Goal: Navigation & Orientation: Find specific page/section

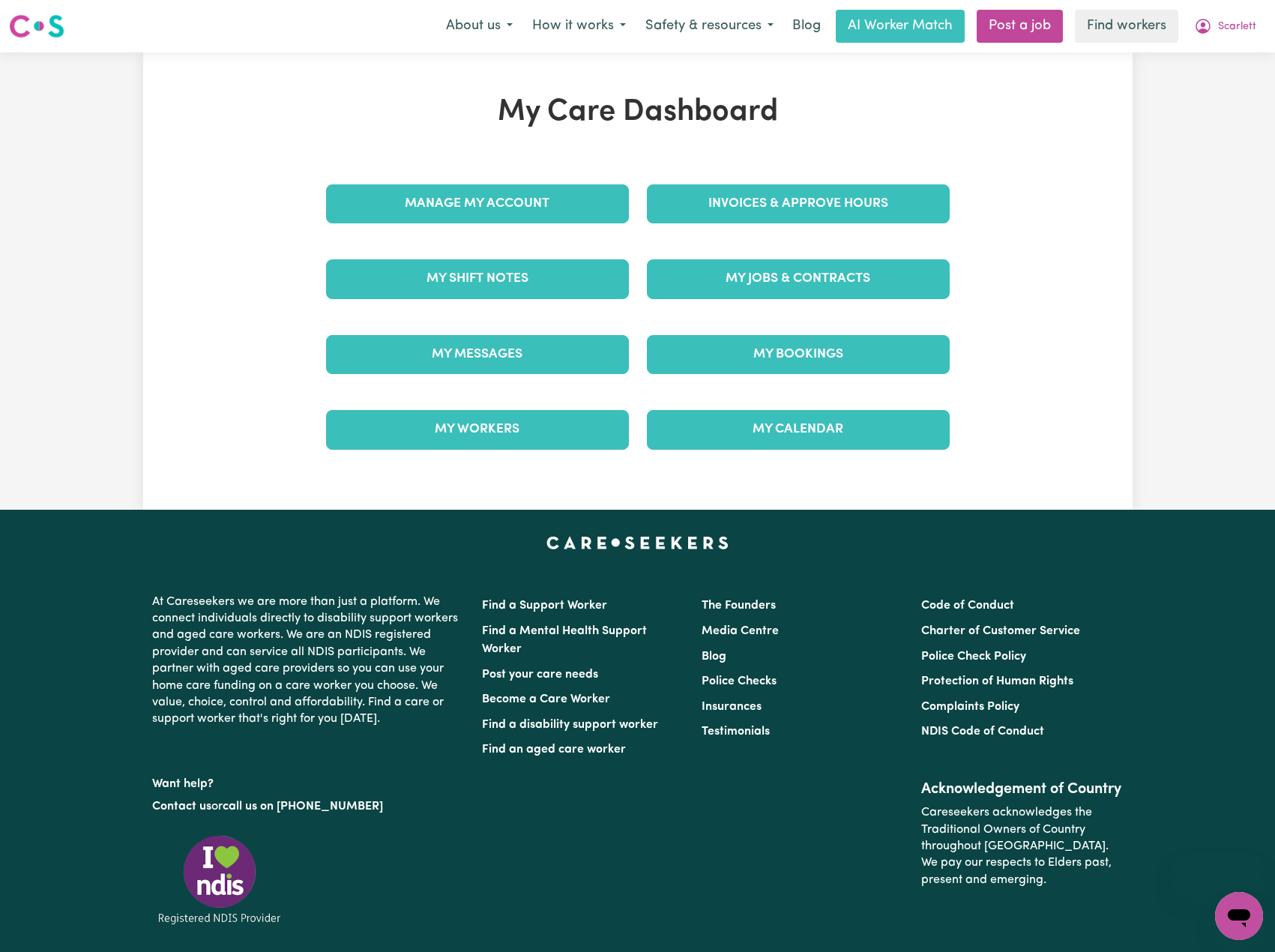
click at [1088, 20] on link "Find workers" at bounding box center [1127, 25] width 104 height 33
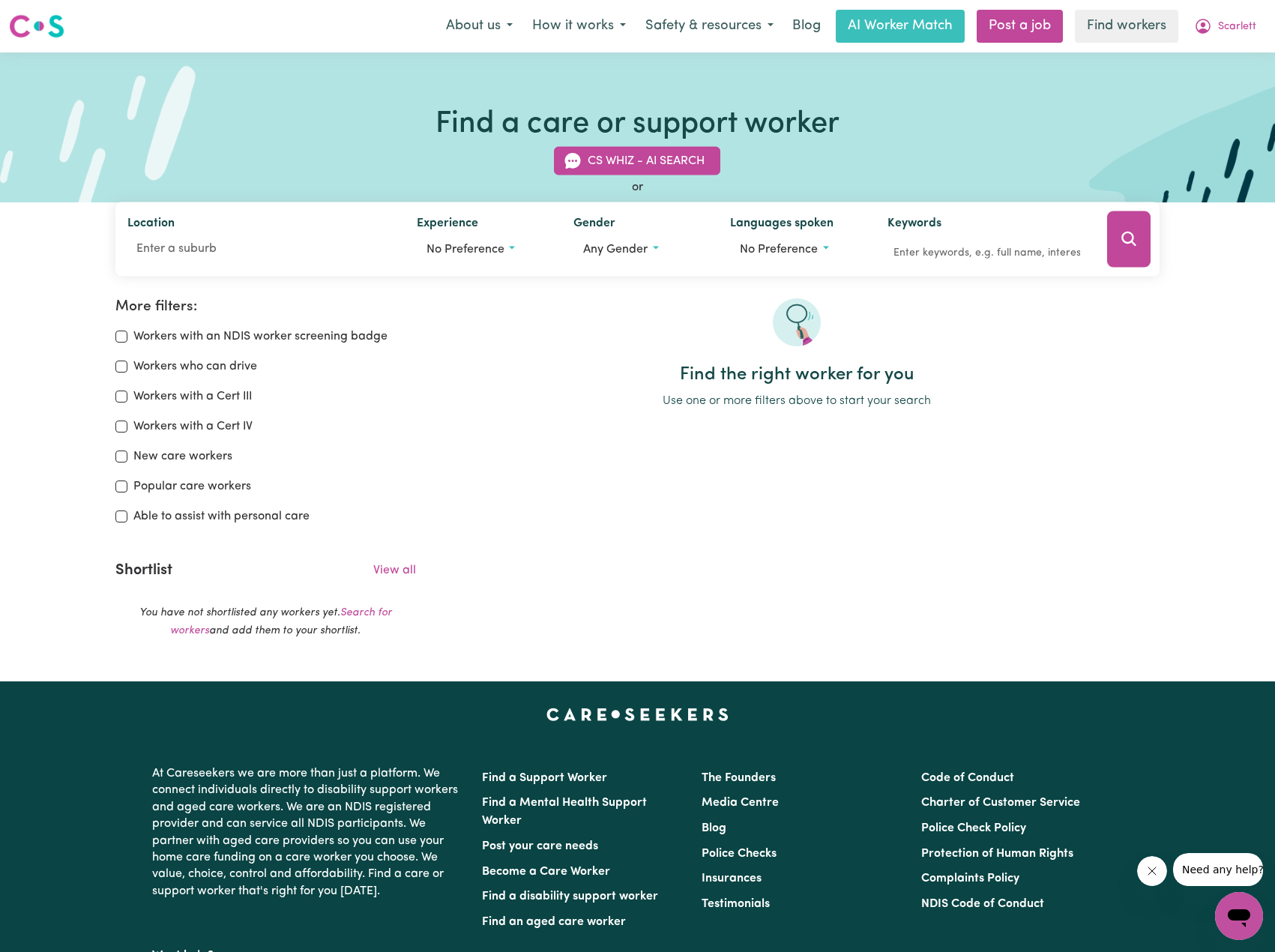
drag, startPoint x: 1237, startPoint y: 32, endPoint x: 1231, endPoint y: 42, distance: 11.7
click at [1237, 32] on span "Scarlett" at bounding box center [1237, 27] width 39 height 17
click at [1204, 79] on link "Logout" at bounding box center [1206, 86] width 119 height 28
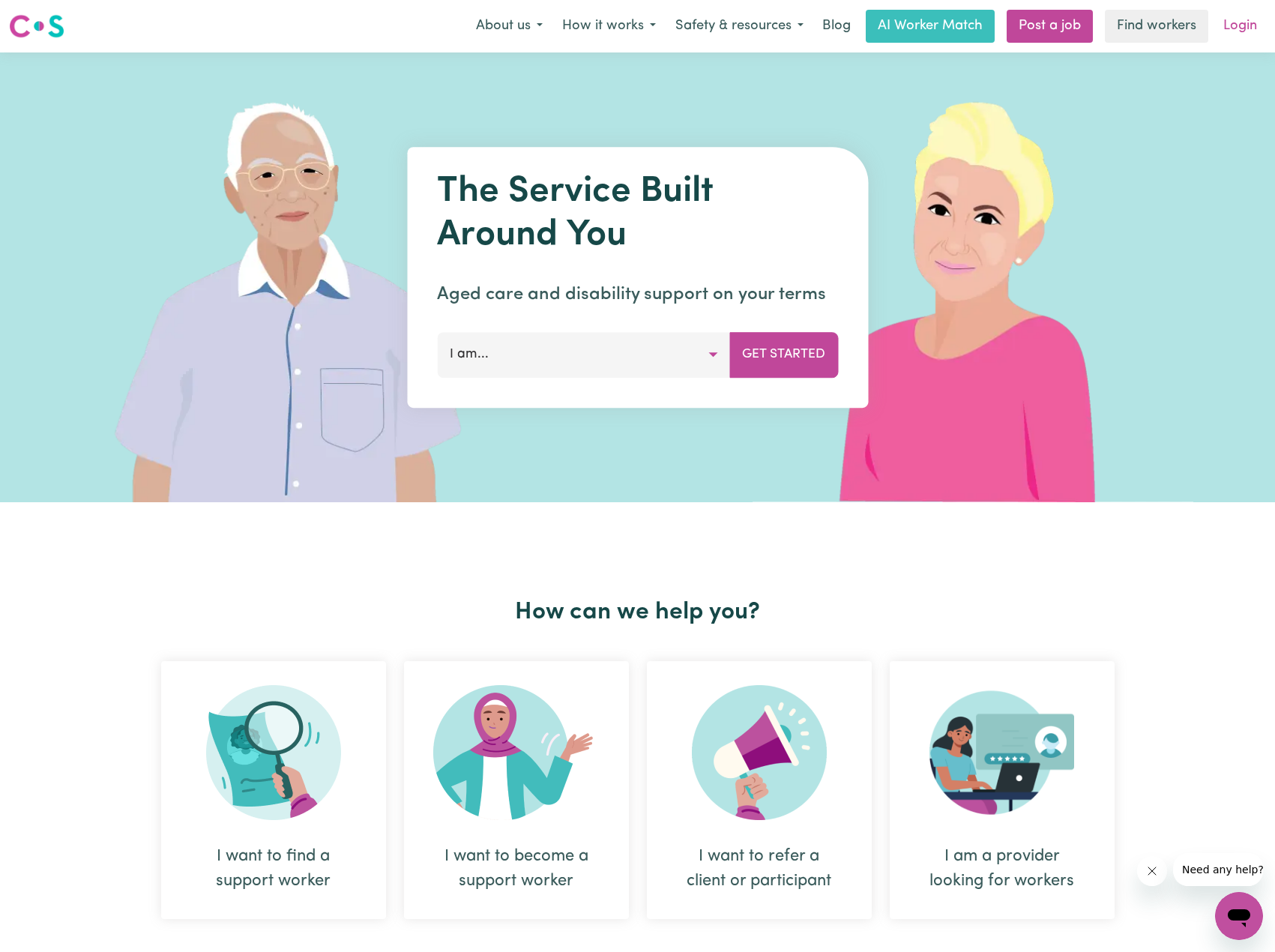
click at [1221, 25] on link "Login" at bounding box center [1240, 25] width 52 height 33
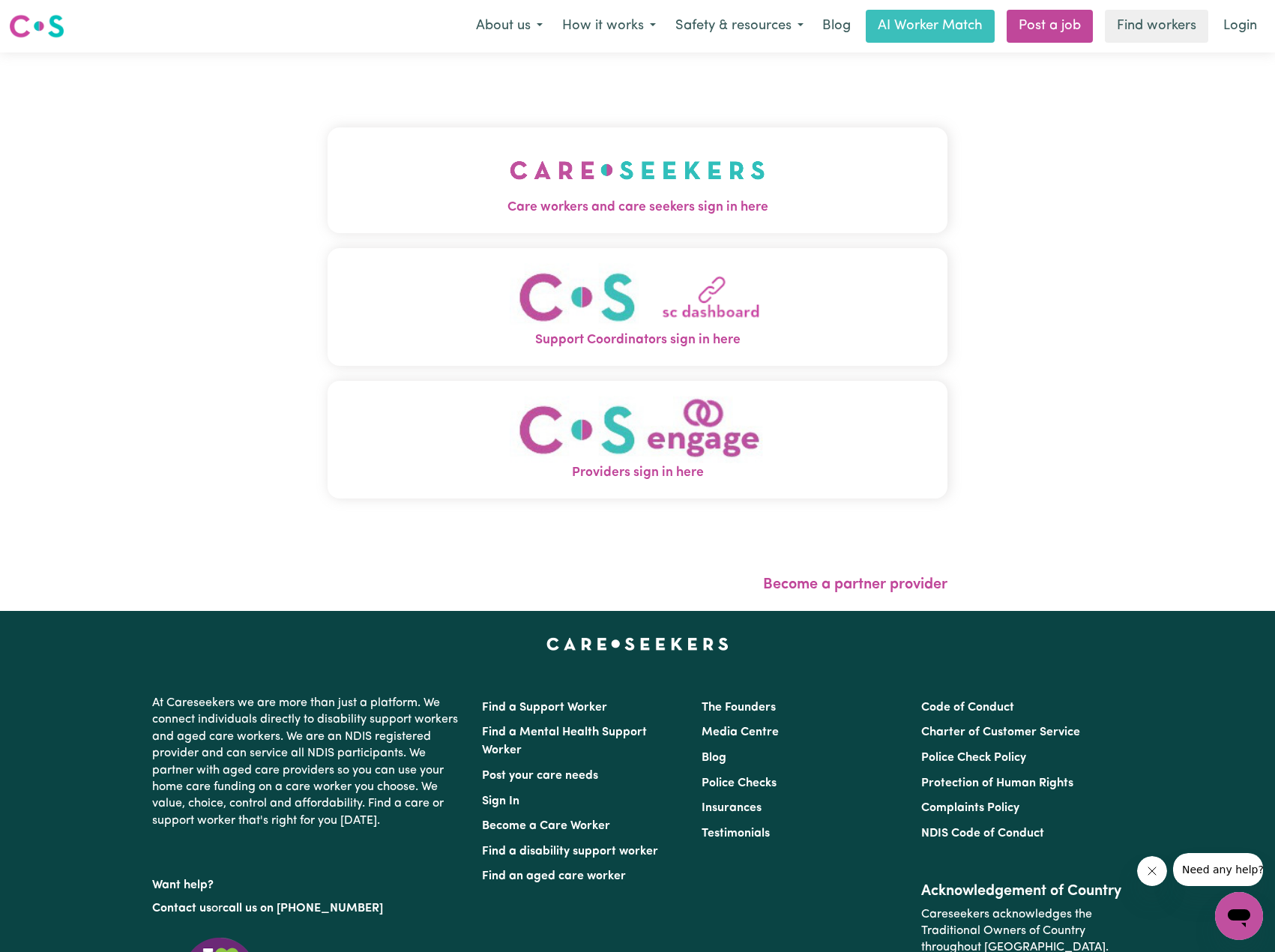
click at [524, 188] on img "Care workers and care seekers sign in here" at bounding box center [638, 169] width 256 height 56
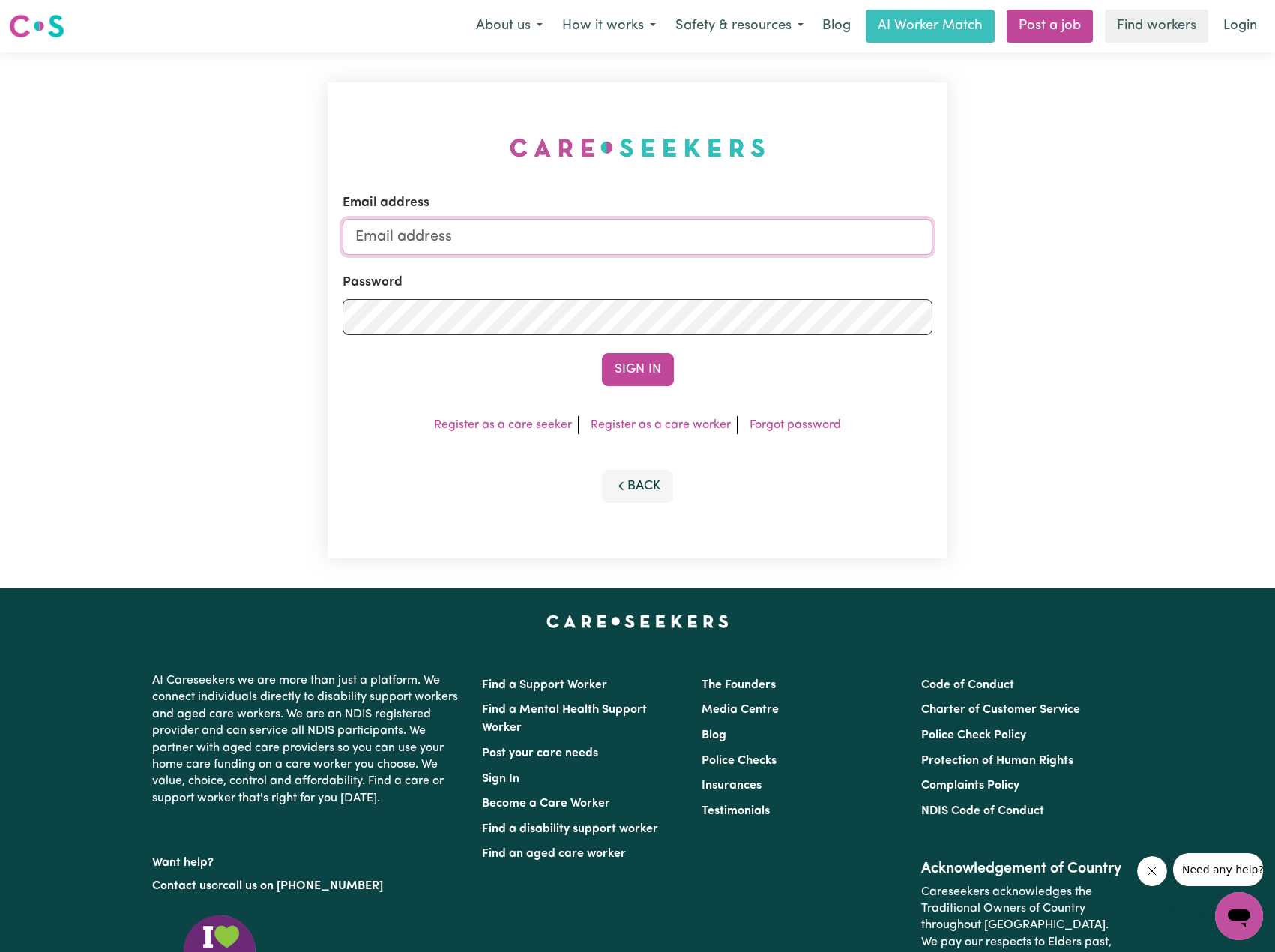
click at [557, 236] on input "Email address" at bounding box center [637, 237] width 590 height 36
drag, startPoint x: 450, startPoint y: 246, endPoint x: 725, endPoint y: 267, distance: 275.8
click at [714, 267] on form "Email address [EMAIL_ADDRESS][PERSON_NAME][DOMAIN_NAME] Password Sign In" at bounding box center [637, 290] width 590 height 193
type input "[EMAIL_ADDRESS][DOMAIN_NAME]"
click at [645, 374] on button "Sign In" at bounding box center [638, 369] width 72 height 33
